Goal: Book appointment/travel/reservation

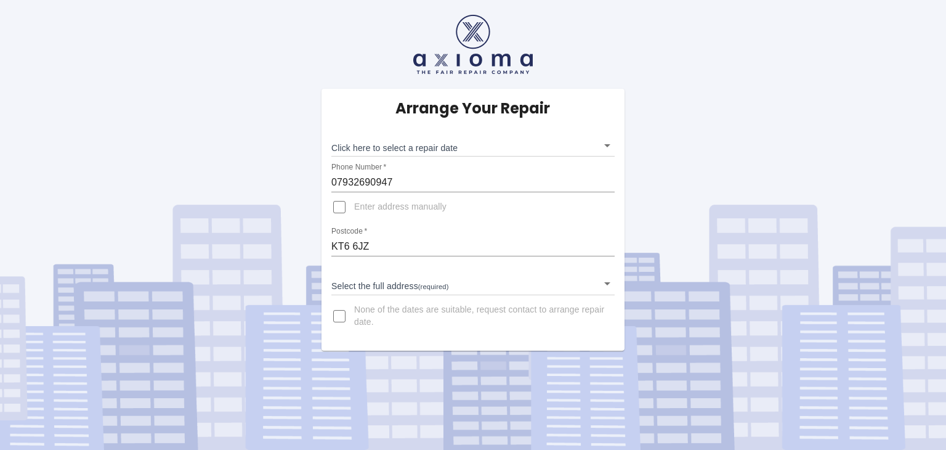
click at [605, 148] on body "Arrange Your Repair Click here to select a repair date ​ Phone Number   * 07932…" at bounding box center [473, 225] width 946 height 450
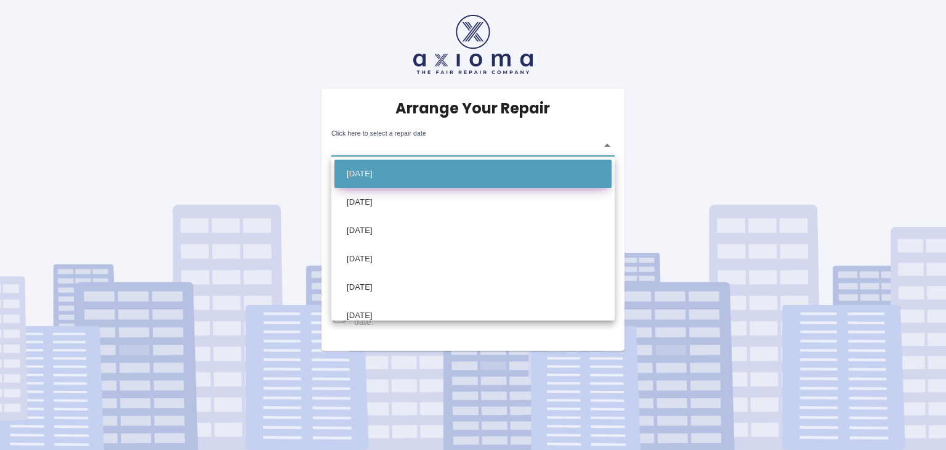
click at [394, 168] on li "[DATE]" at bounding box center [473, 174] width 277 height 28
type input "2025-10-13T00:00:00.000Z"
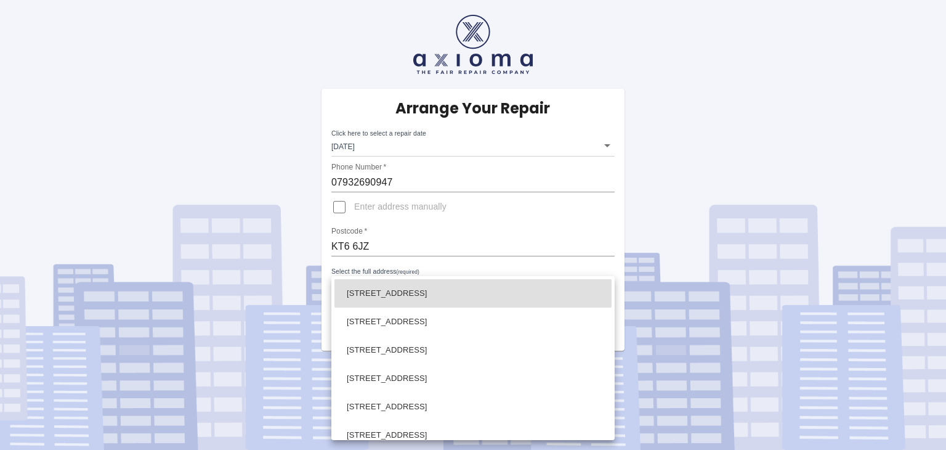
click at [384, 285] on body "Arrange Your Repair Click here to select a repair date Mon Oct 13 2025 2025-10-…" at bounding box center [473, 225] width 946 height 450
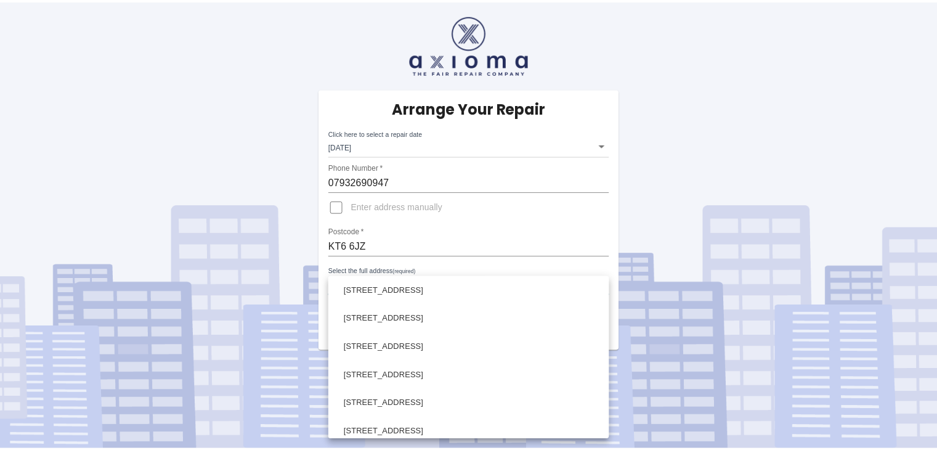
scroll to position [739, 0]
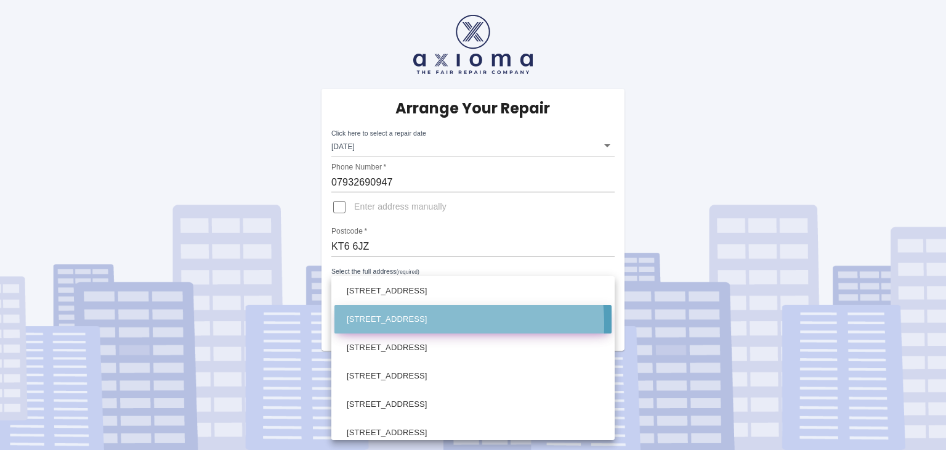
click at [402, 324] on li "13 Kingsdowne Road Surbiton Surrey" at bounding box center [473, 319] width 277 height 28
type input "13 Kingsdowne Road Surbiton Surrey"
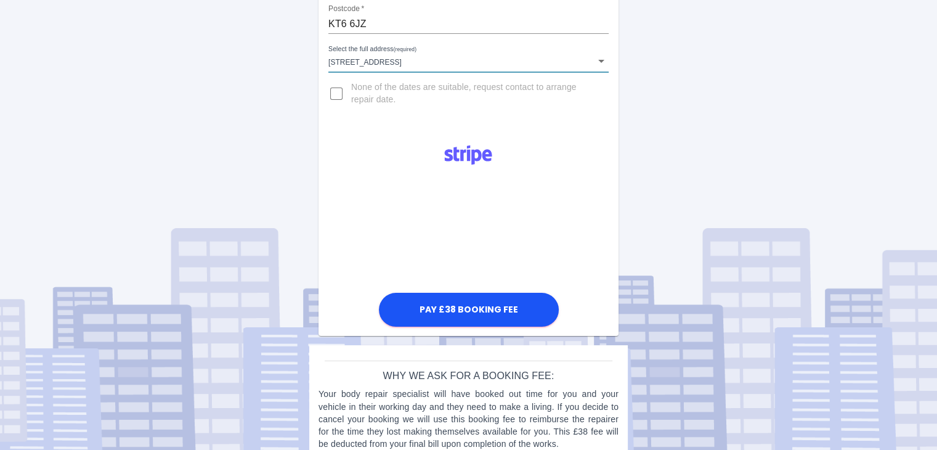
scroll to position [243, 0]
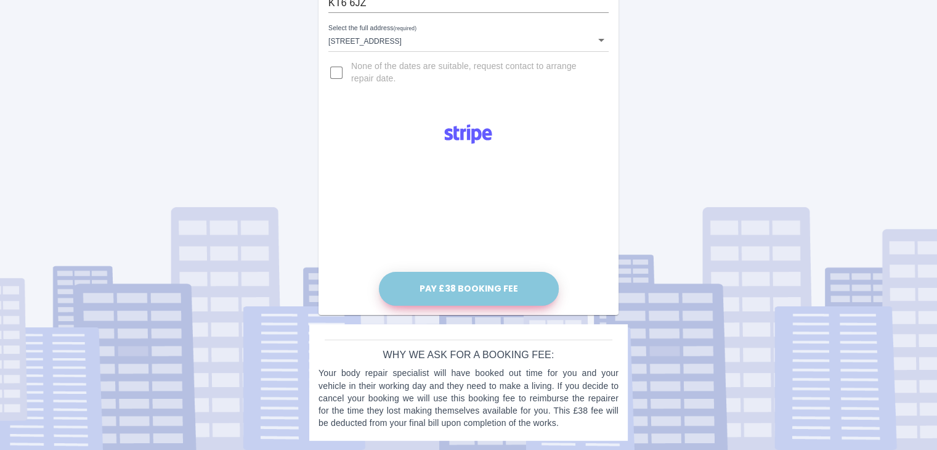
click at [471, 287] on button "Pay £38 Booking Fee" at bounding box center [469, 289] width 180 height 34
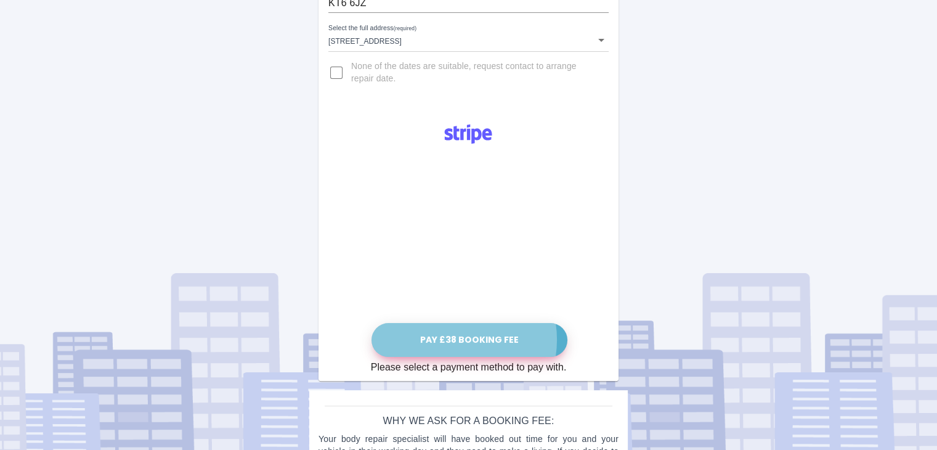
click at [453, 339] on button "Pay £38 Booking Fee" at bounding box center [470, 340] width 196 height 34
